Goal: Find contact information: Find contact information

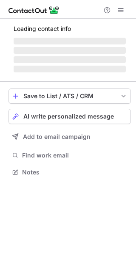
scroll to position [164, 136]
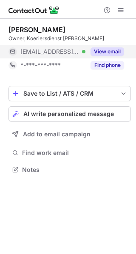
click at [108, 53] on button "View email" at bounding box center [106, 51] width 33 height 8
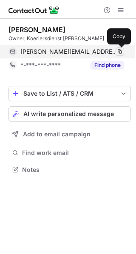
click at [118, 52] on span at bounding box center [119, 51] width 7 height 7
